Goal: Check status

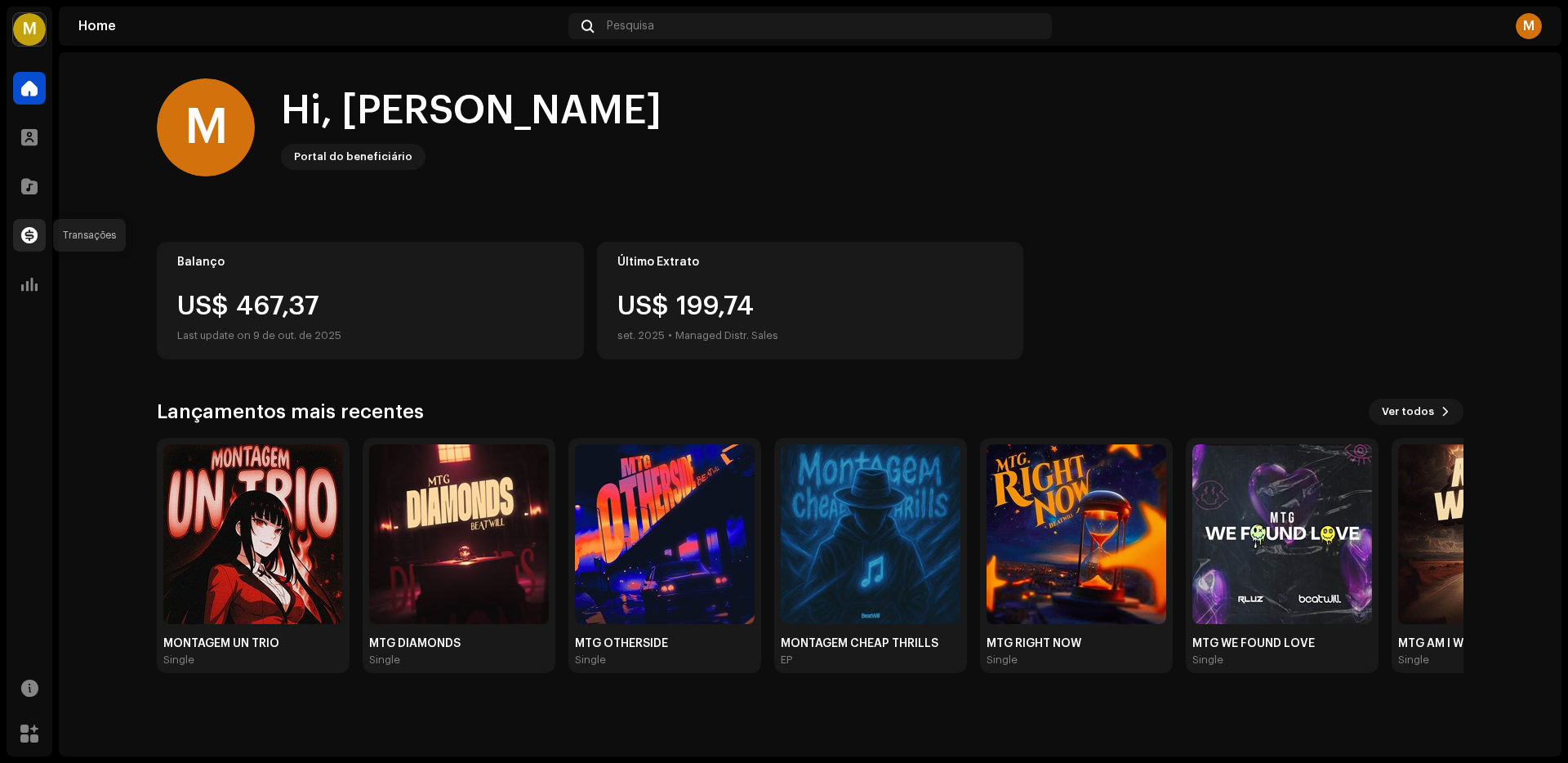
click at [25, 232] on span at bounding box center [29, 235] width 16 height 13
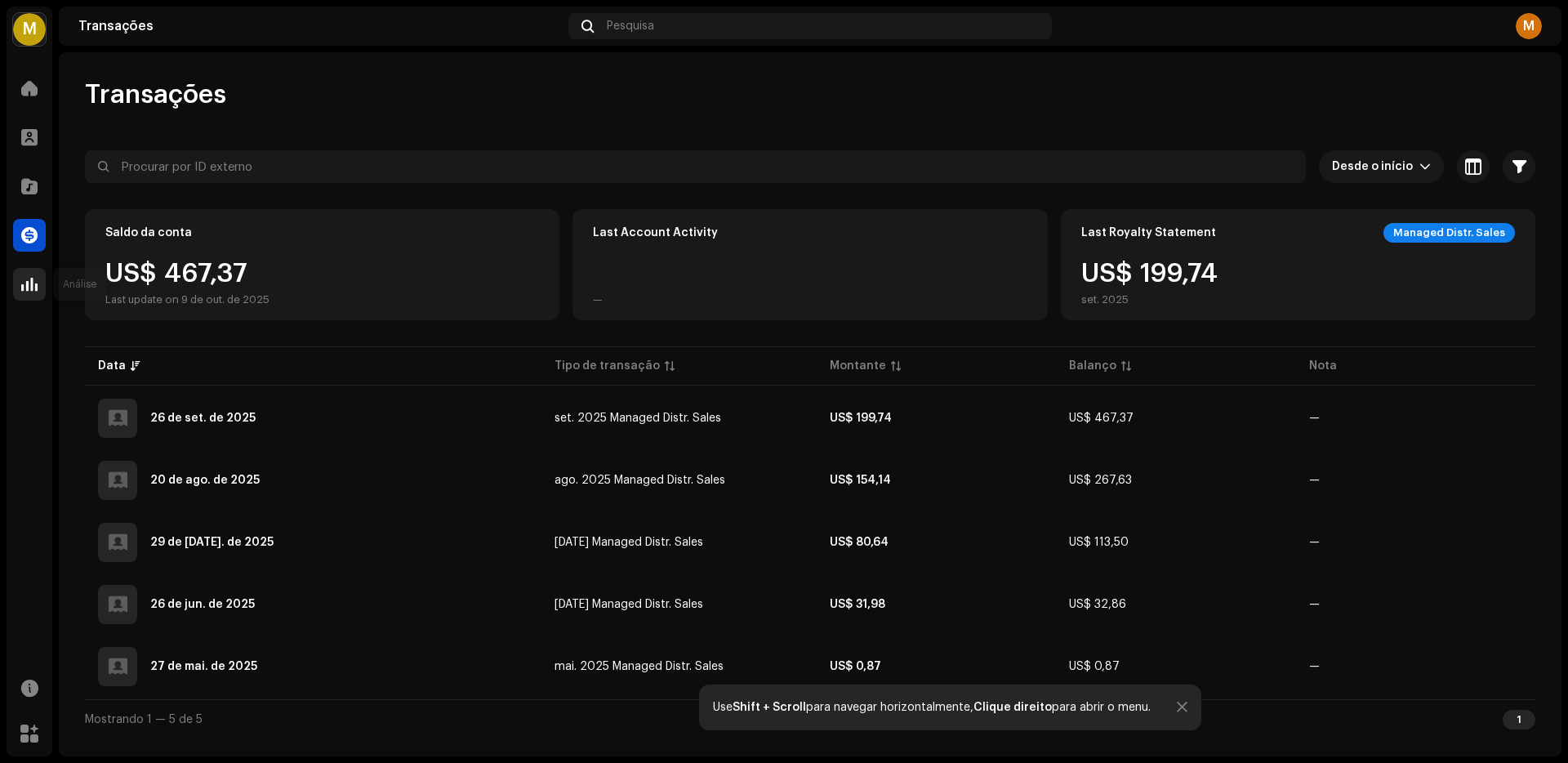
click at [37, 287] on div at bounding box center [29, 284] width 33 height 33
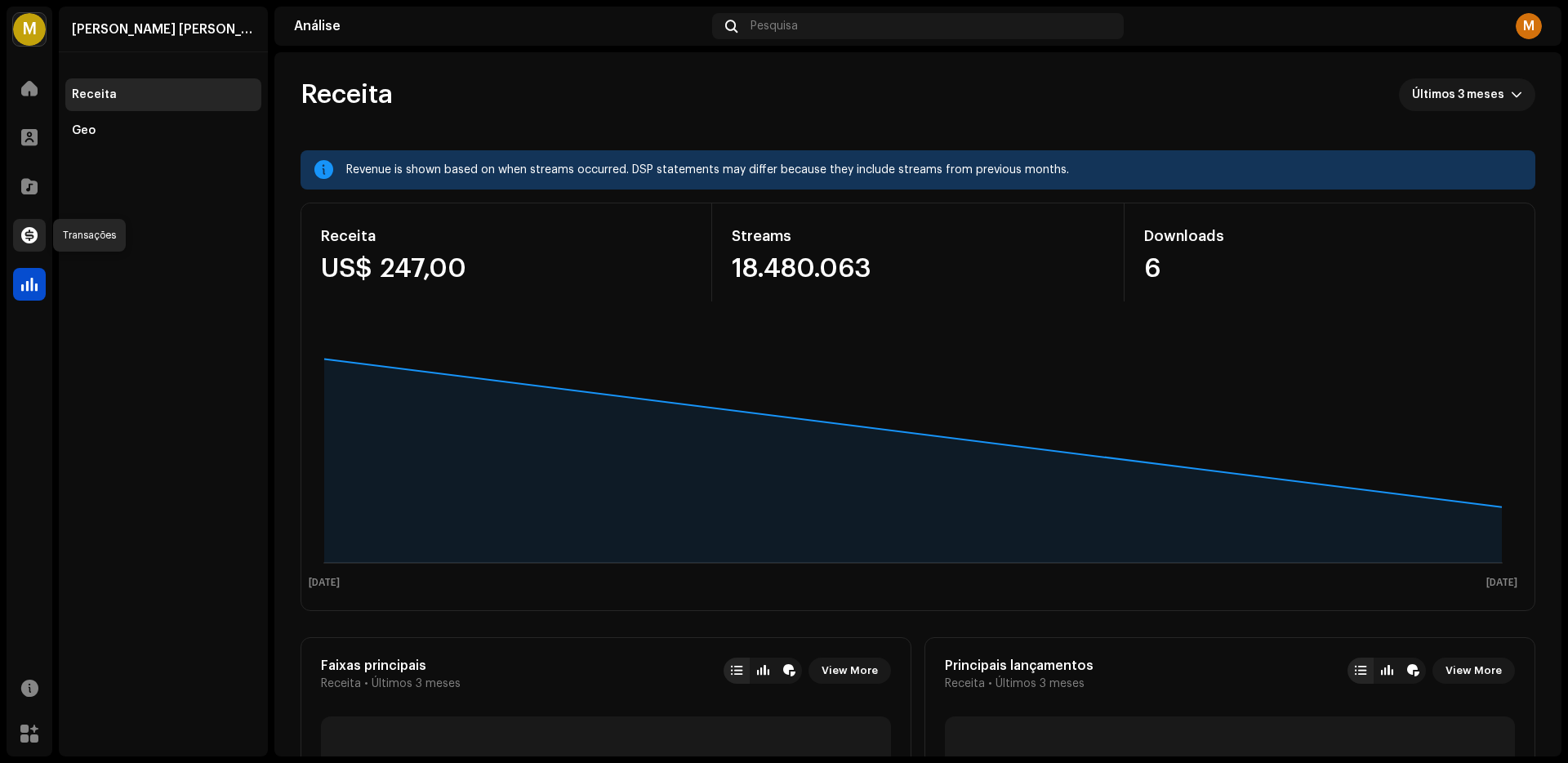
click at [28, 244] on div at bounding box center [29, 236] width 33 height 33
